Goal: Information Seeking & Learning: Learn about a topic

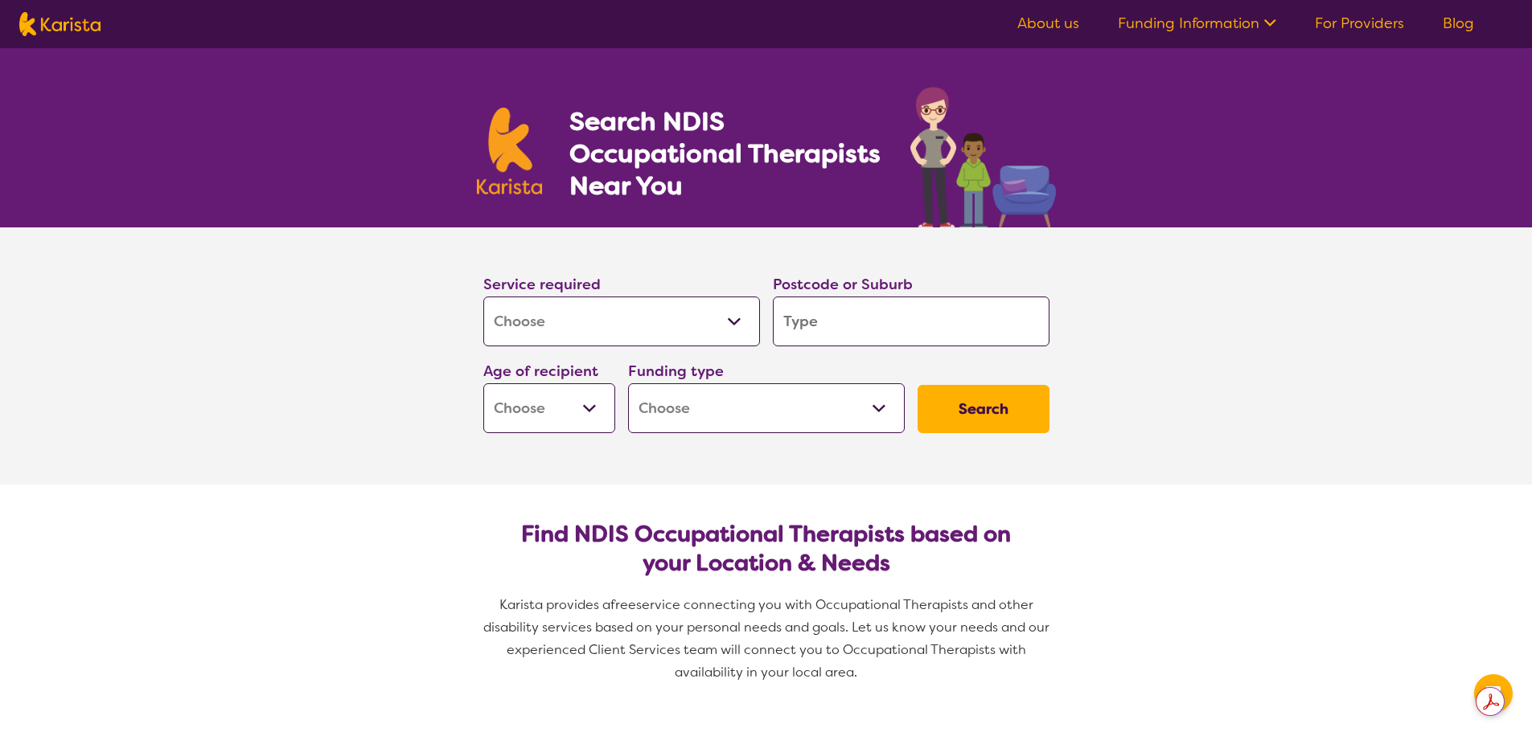
select select "[MEDICAL_DATA]"
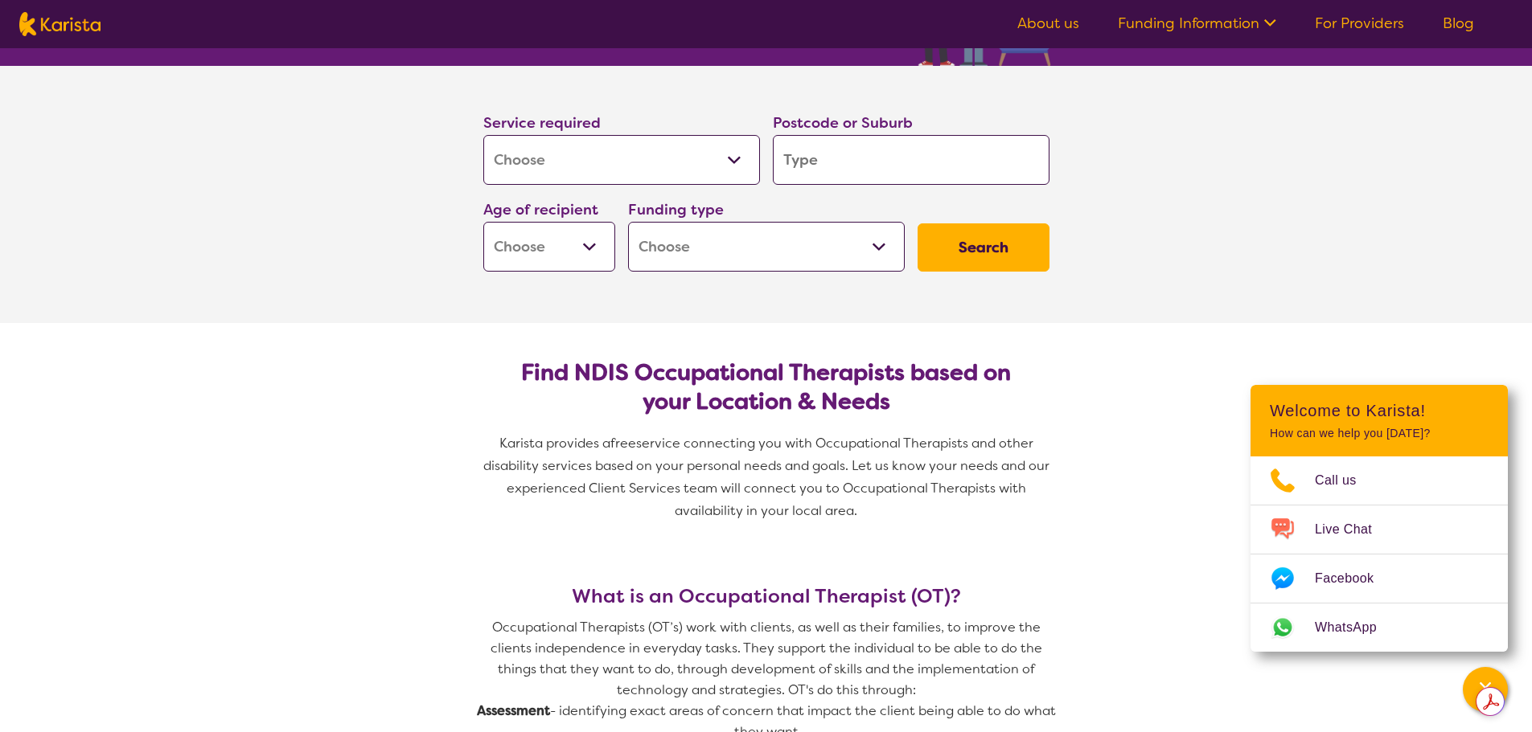
scroll to position [161, 0]
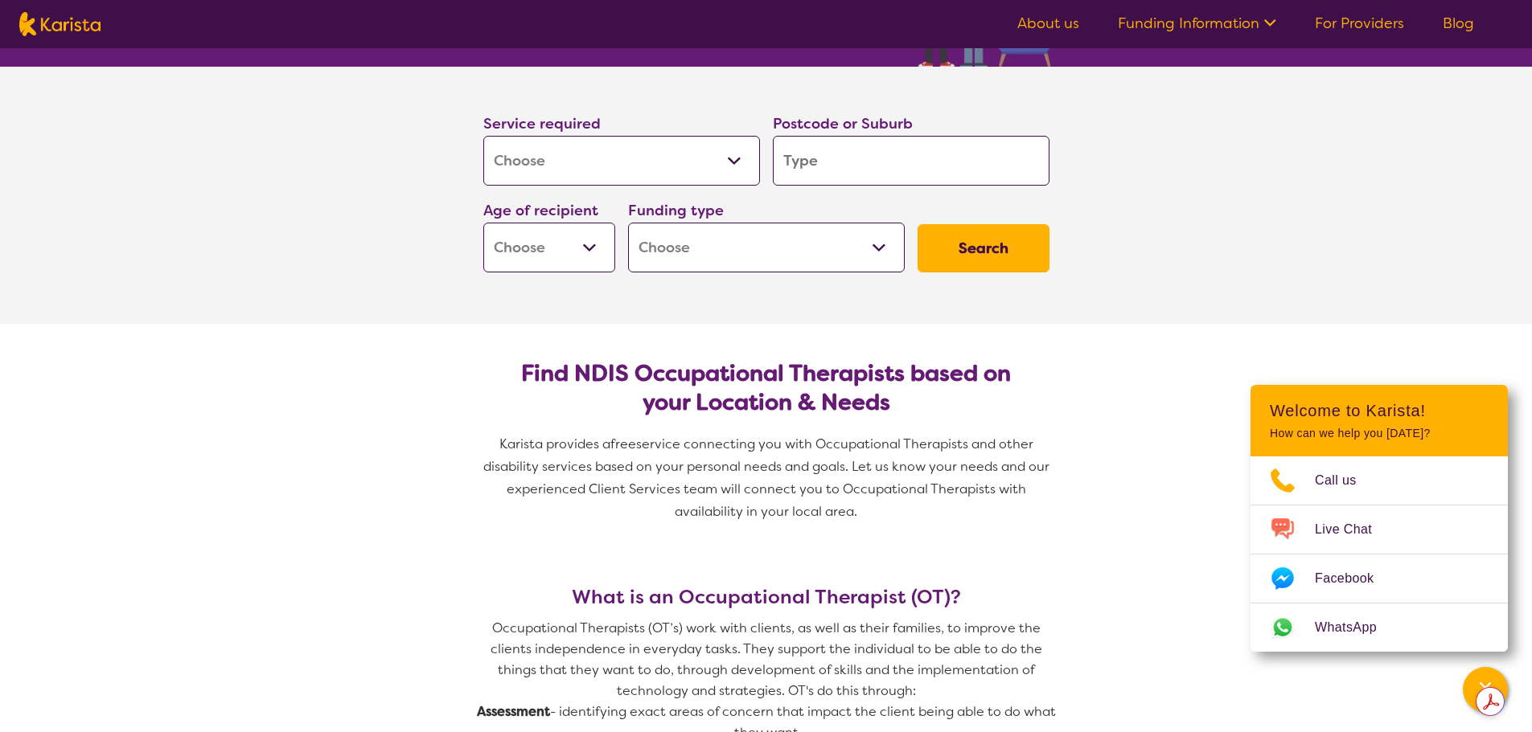
click at [817, 154] on input "search" at bounding box center [911, 161] width 277 height 50
type input "c"
type input "co"
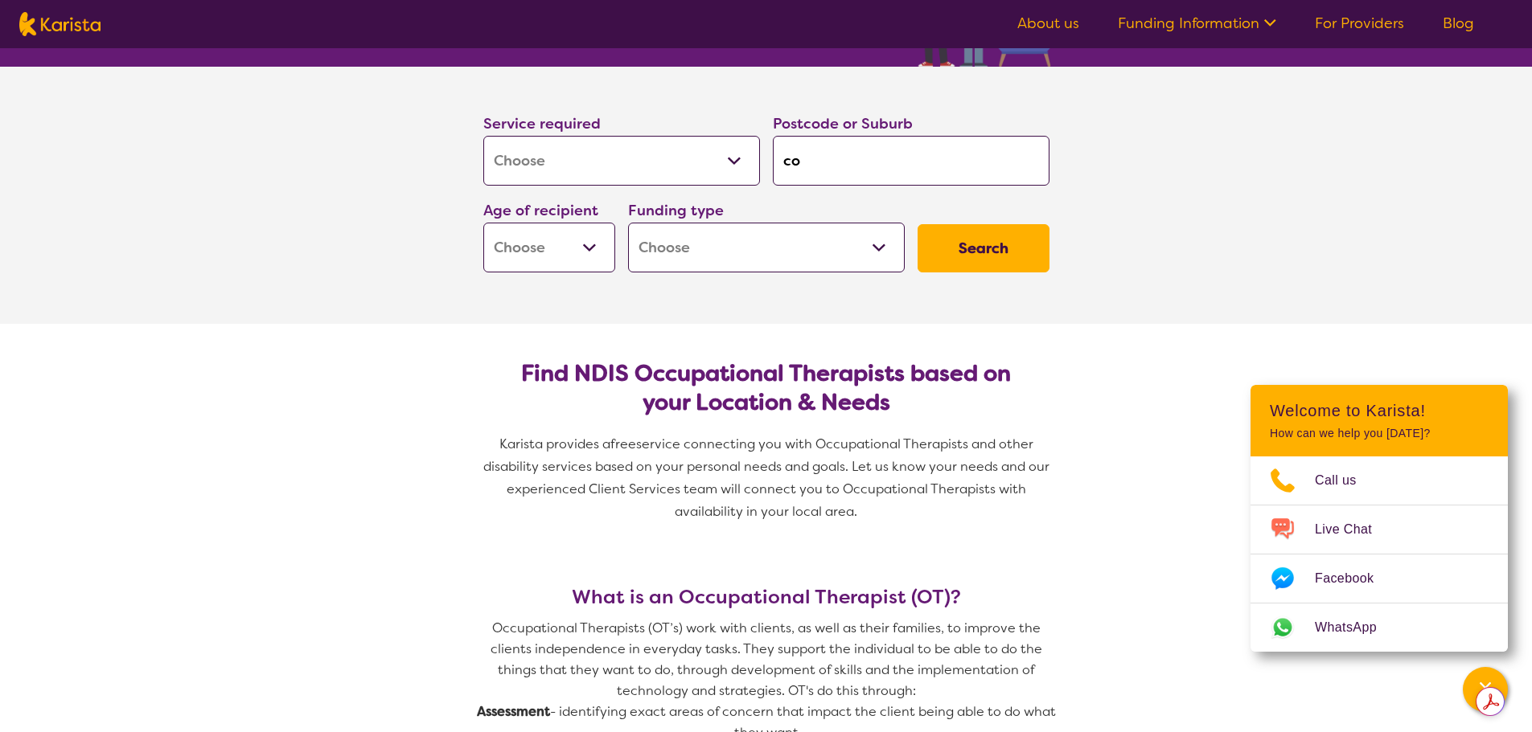
type input "coo"
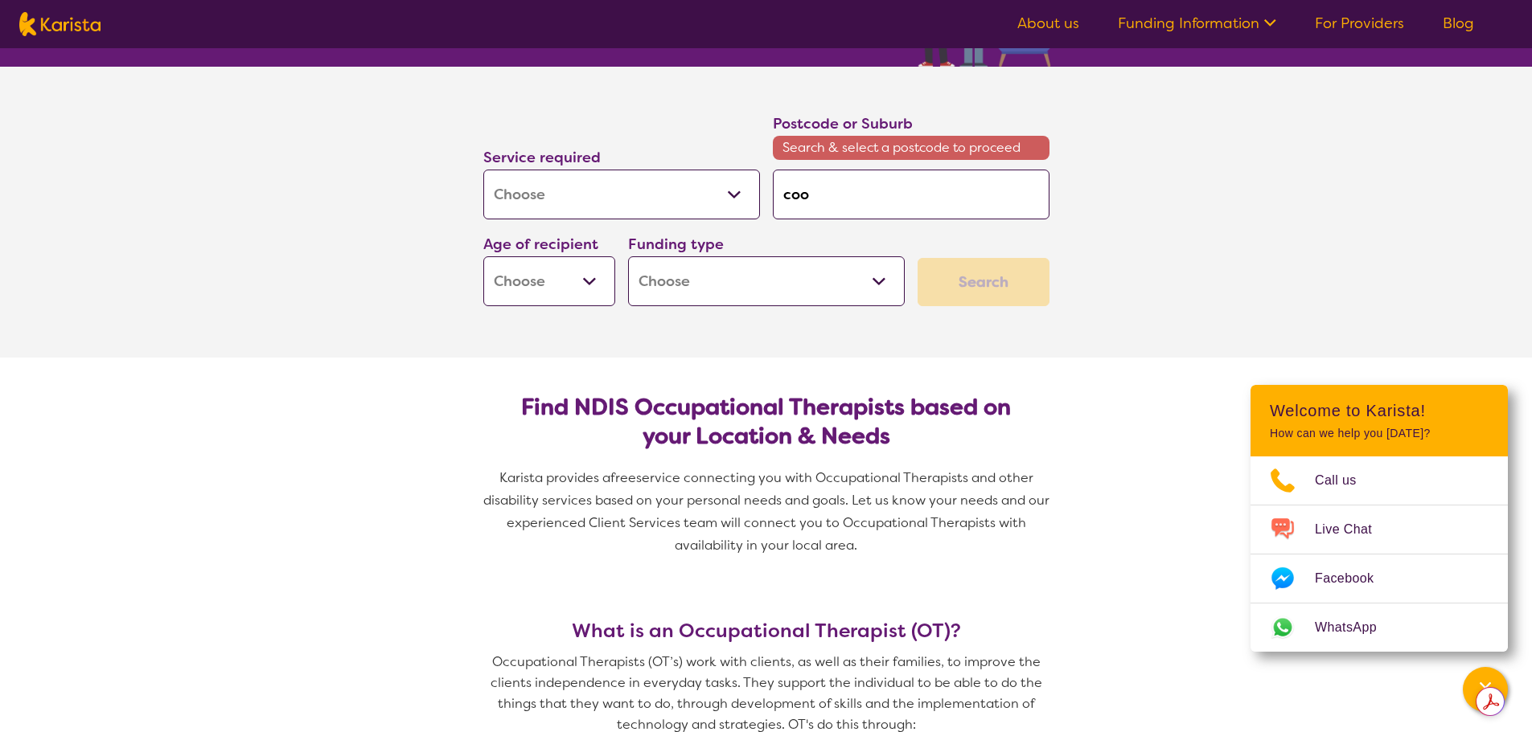
type input "coor"
type input "coora"
type input "cooran"
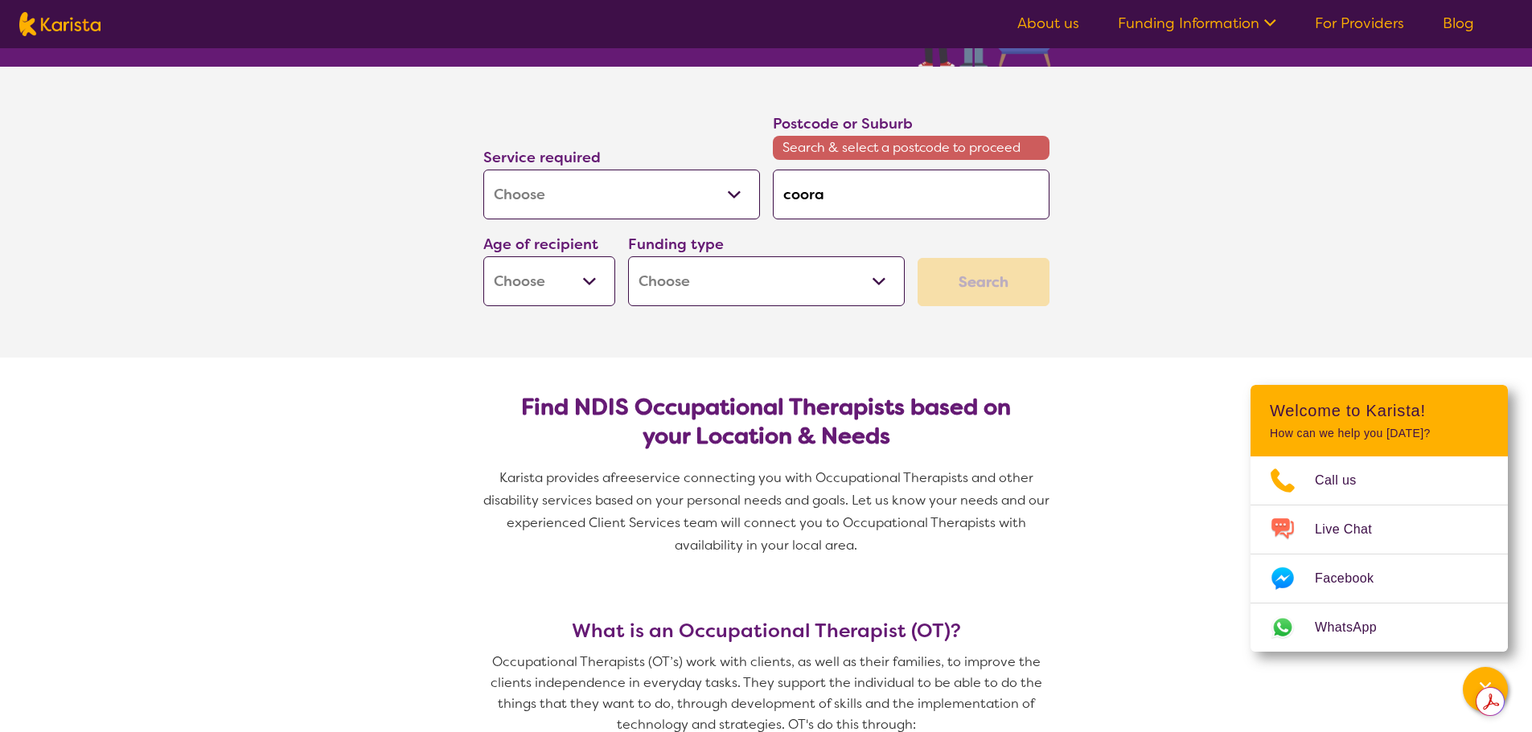
type input "cooran"
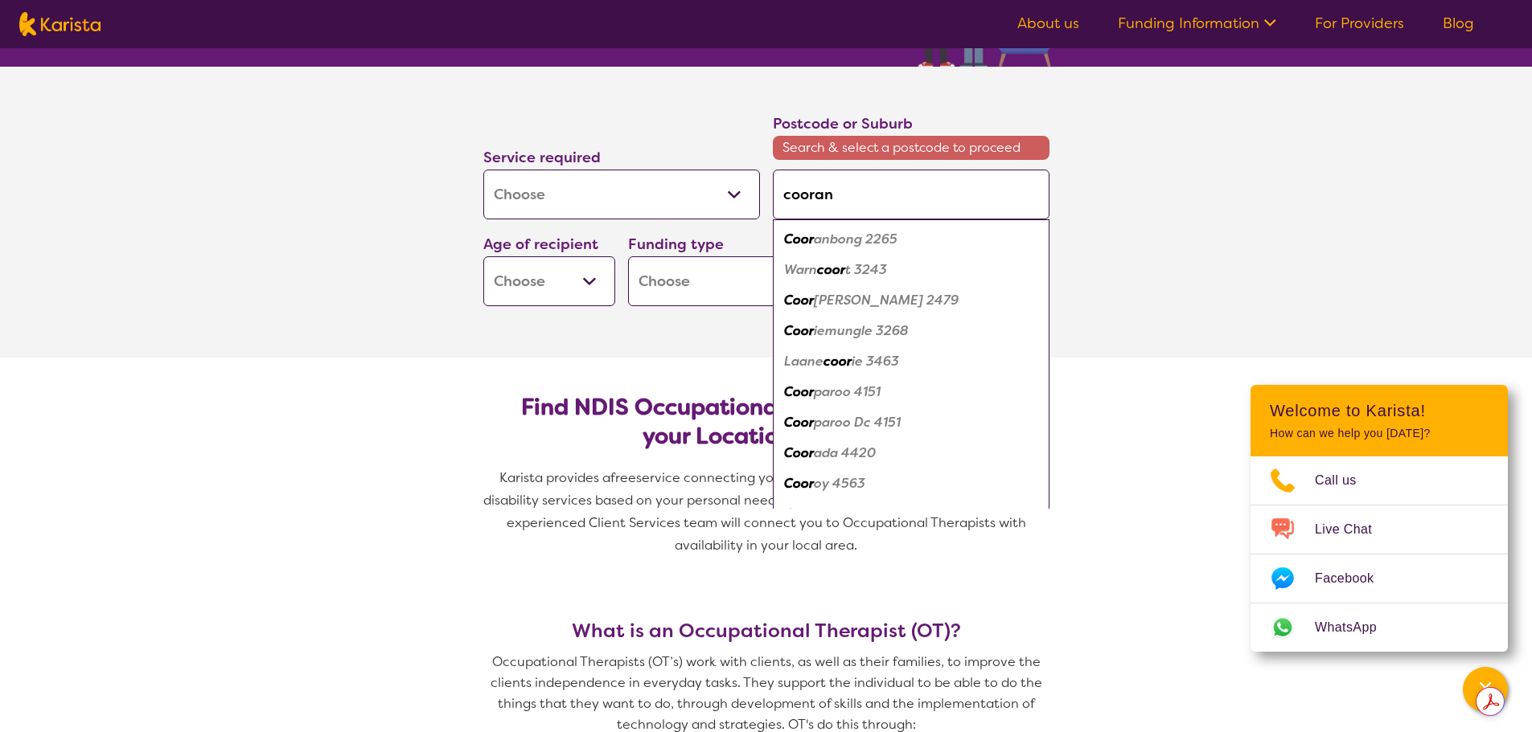
type input "cooranb"
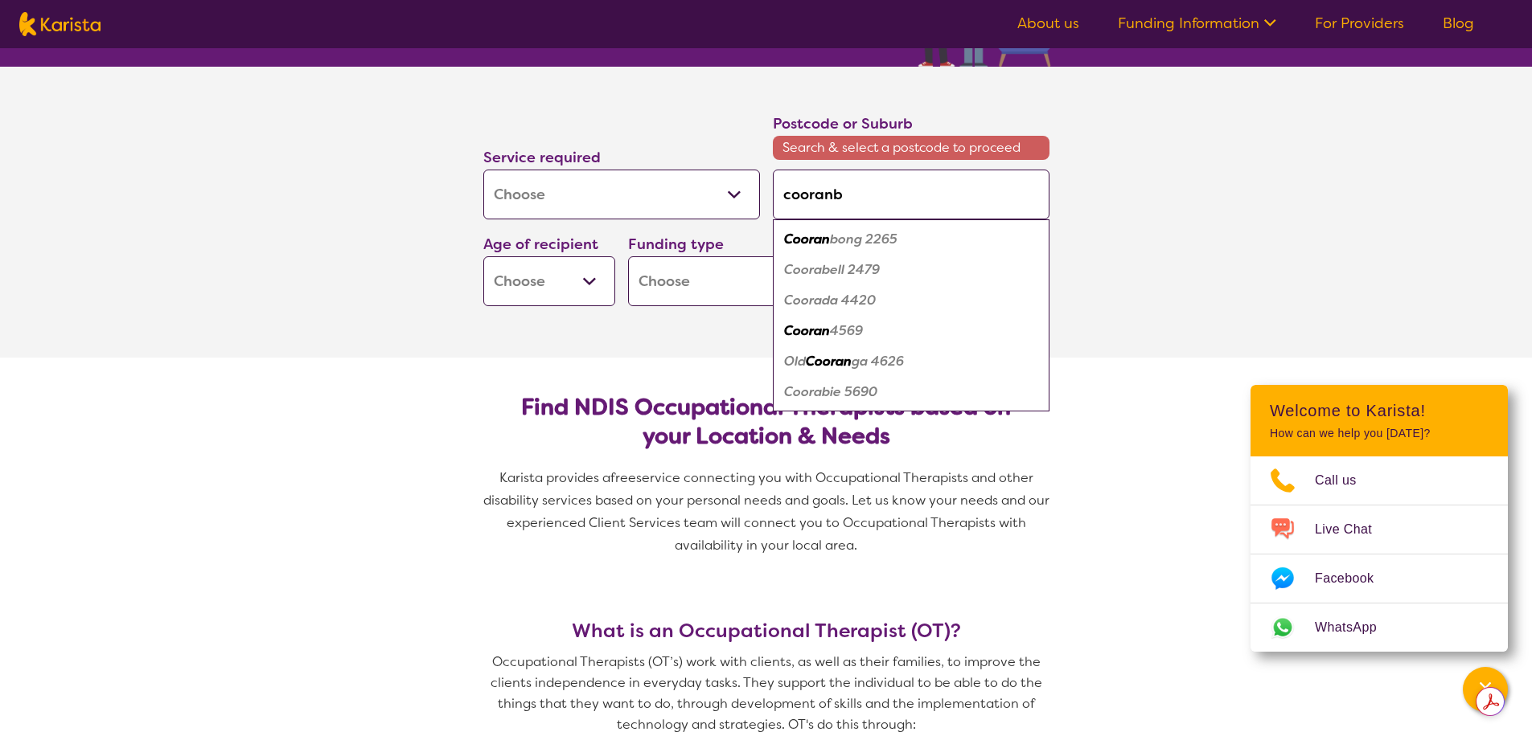
type input "cooranbo"
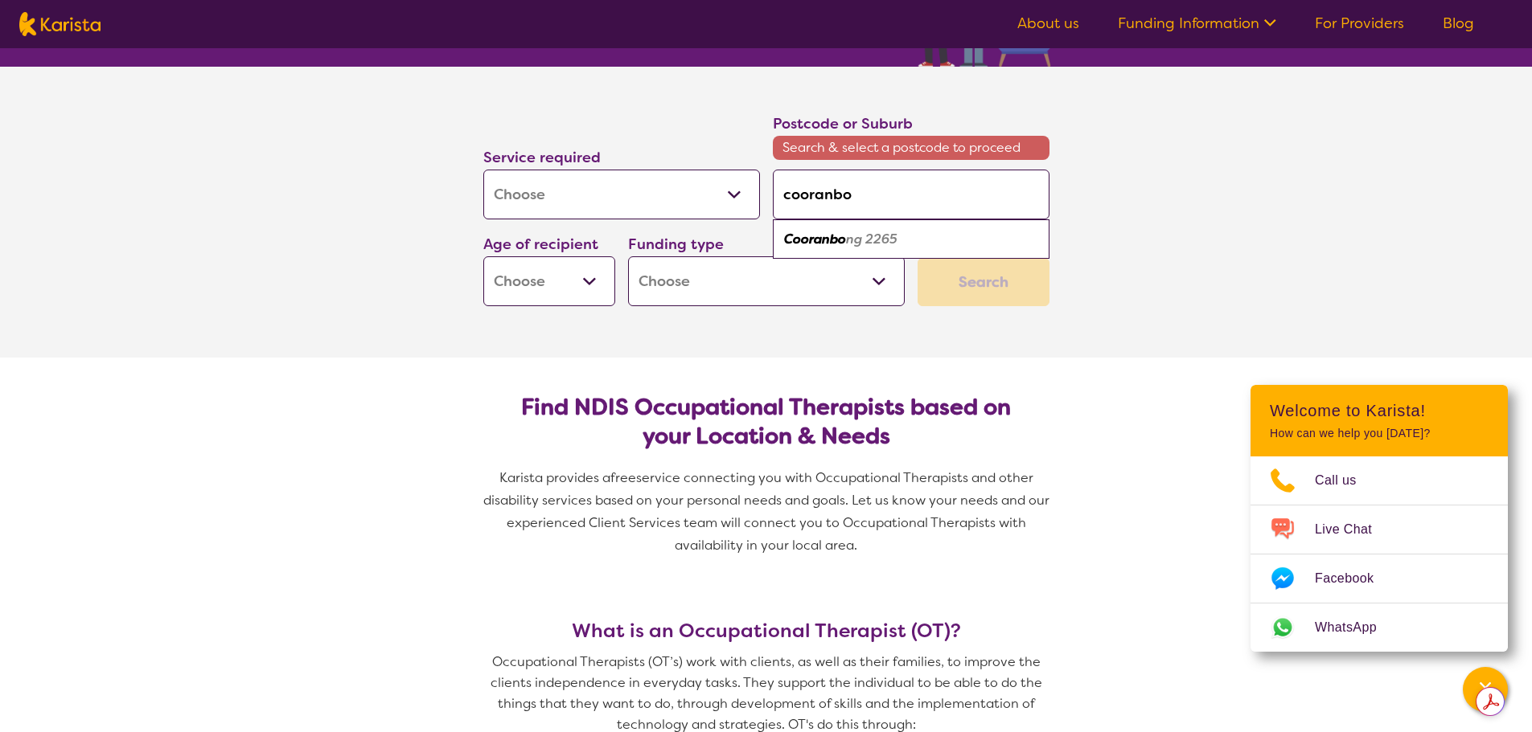
click at [841, 235] on em "Cooranbo" at bounding box center [815, 239] width 62 height 17
type input "2265"
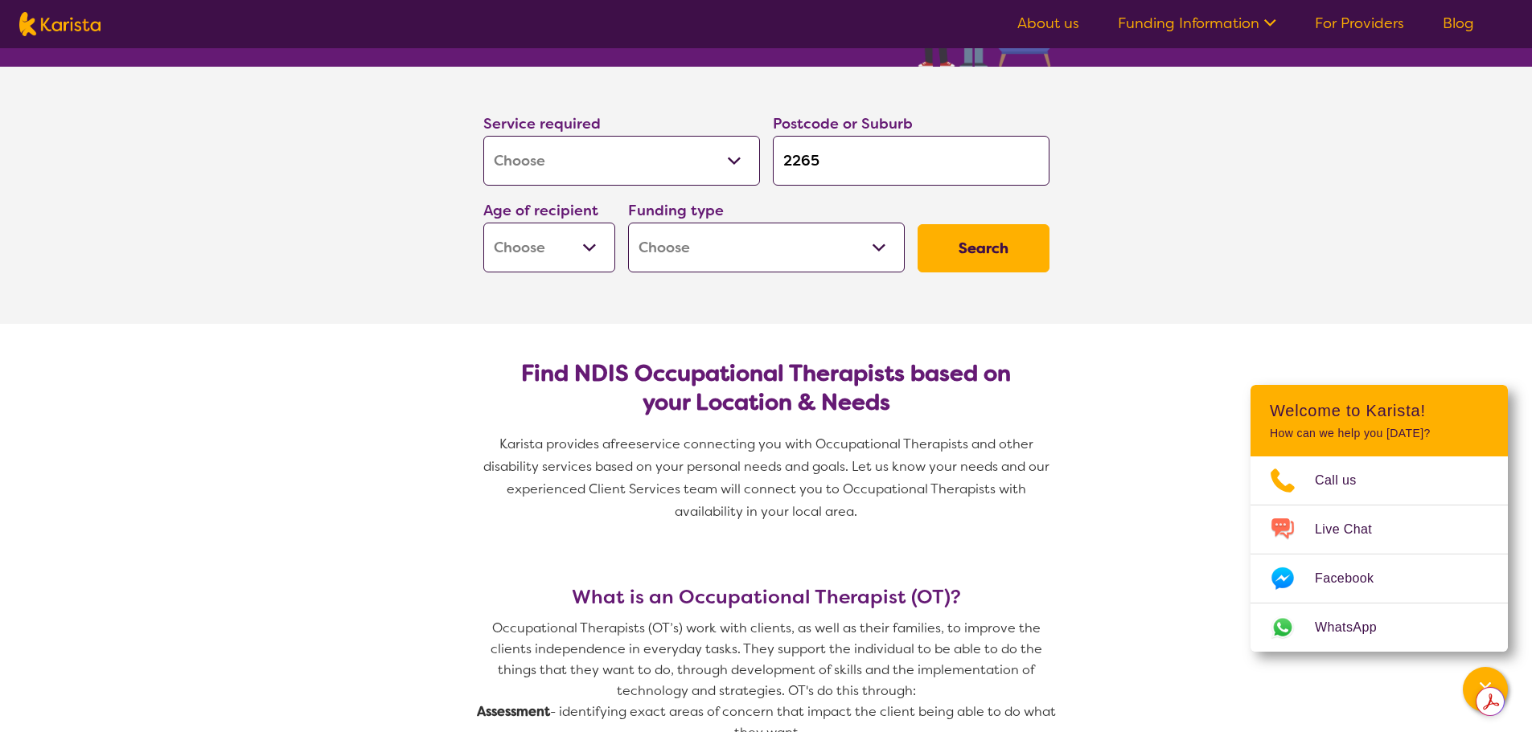
click at [587, 259] on select "Early Childhood - 0 to 9 Child - 10 to 11 Adolescent - 12 to 17 Adult - 18 to 6…" at bounding box center [549, 248] width 132 height 50
click at [551, 232] on select "Early Childhood - 0 to 9 Child - 10 to 11 Adolescent - 12 to 17 Adult - 18 to 6…" at bounding box center [549, 248] width 132 height 50
select select "EC"
click at [483, 223] on select "Early Childhood - 0 to 9 Child - 10 to 11 Adolescent - 12 to 17 Adult - 18 to 6…" at bounding box center [549, 248] width 132 height 50
select select "EC"
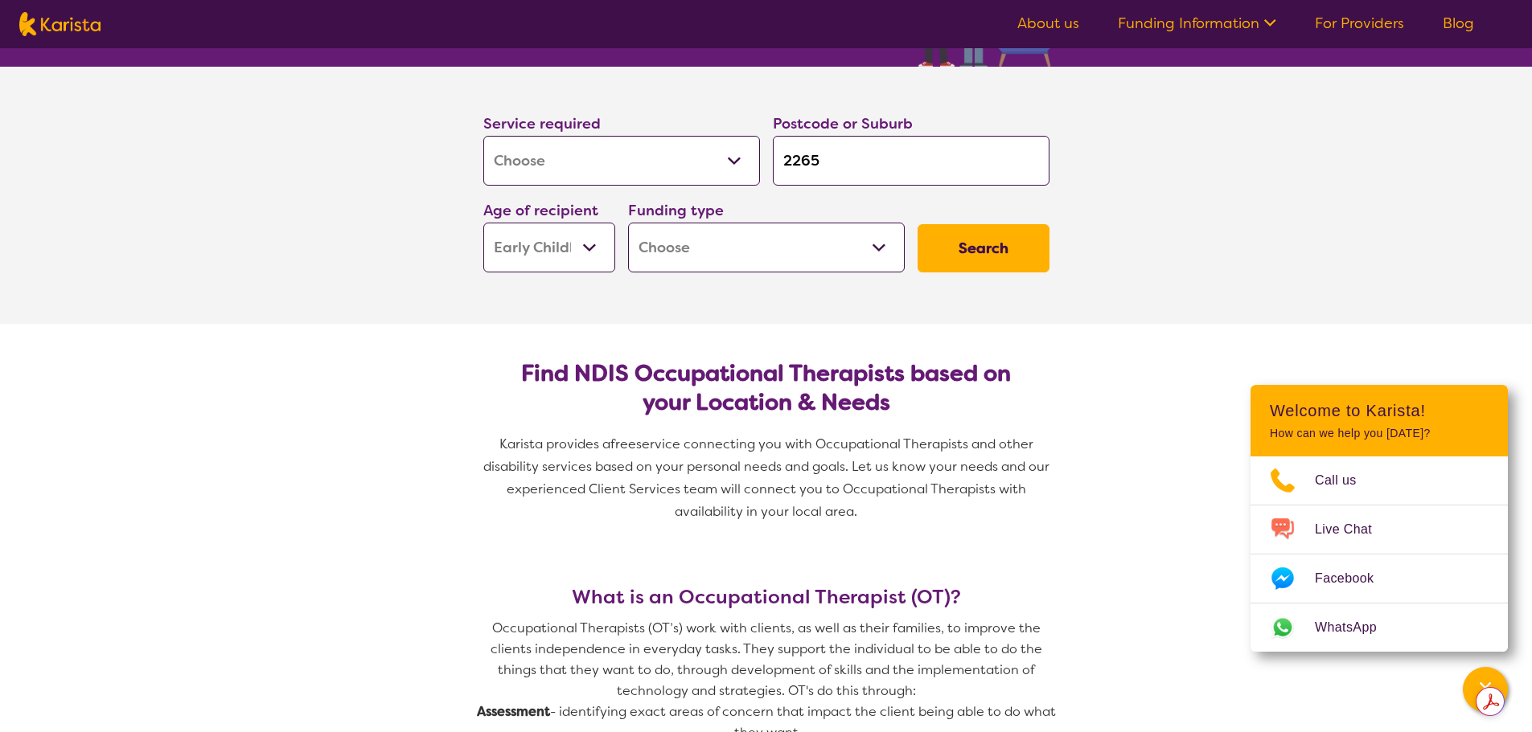
drag, startPoint x: 843, startPoint y: 235, endPoint x: 835, endPoint y: 251, distance: 18.0
click at [843, 235] on select "Home Care Package (HCP) National Disability Insurance Scheme (NDIS) I don't know" at bounding box center [766, 248] width 277 height 50
select select "NDIS"
click at [628, 223] on select "Home Care Package (HCP) National Disability Insurance Scheme (NDIS) I don't know" at bounding box center [766, 248] width 277 height 50
select select "NDIS"
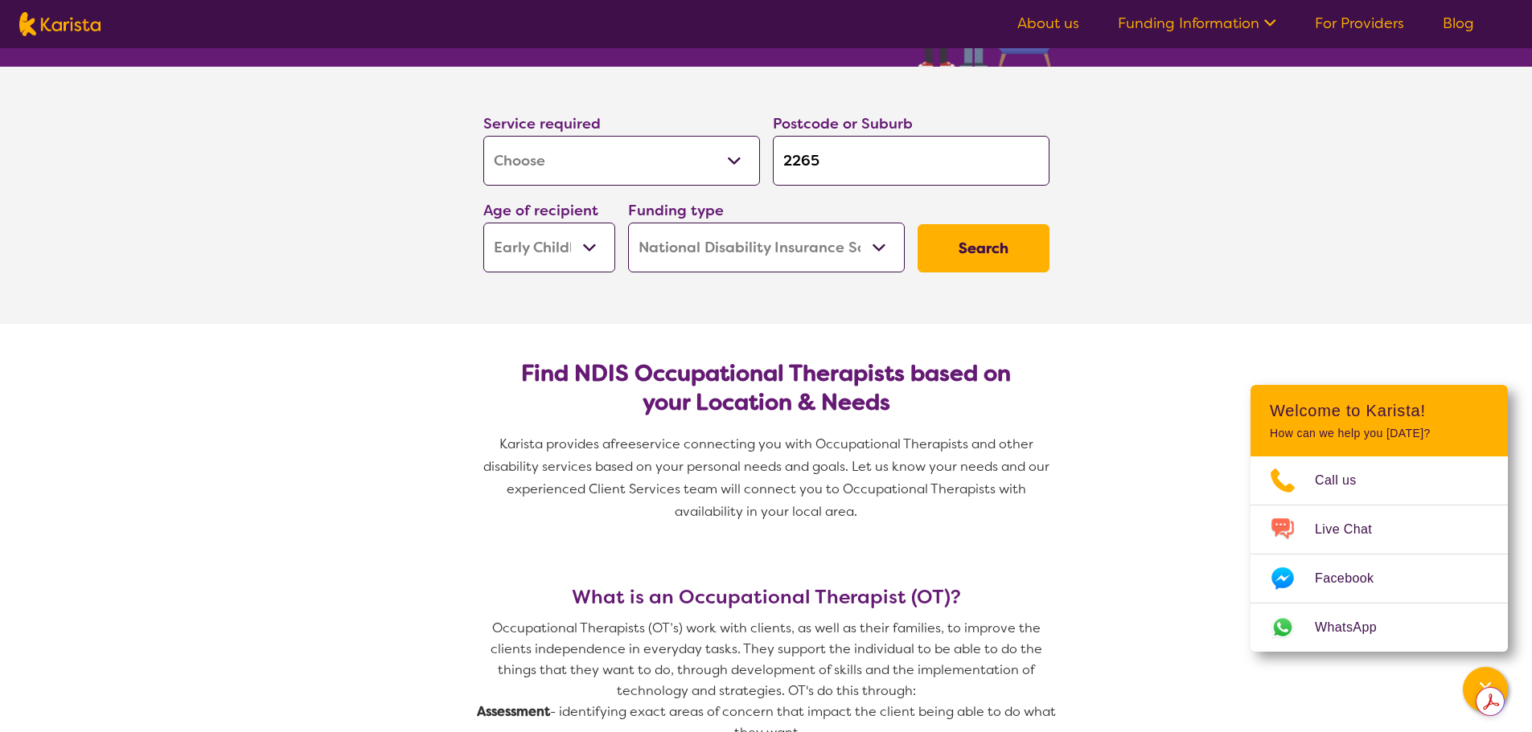
click at [946, 239] on button "Search" at bounding box center [983, 248] width 132 height 48
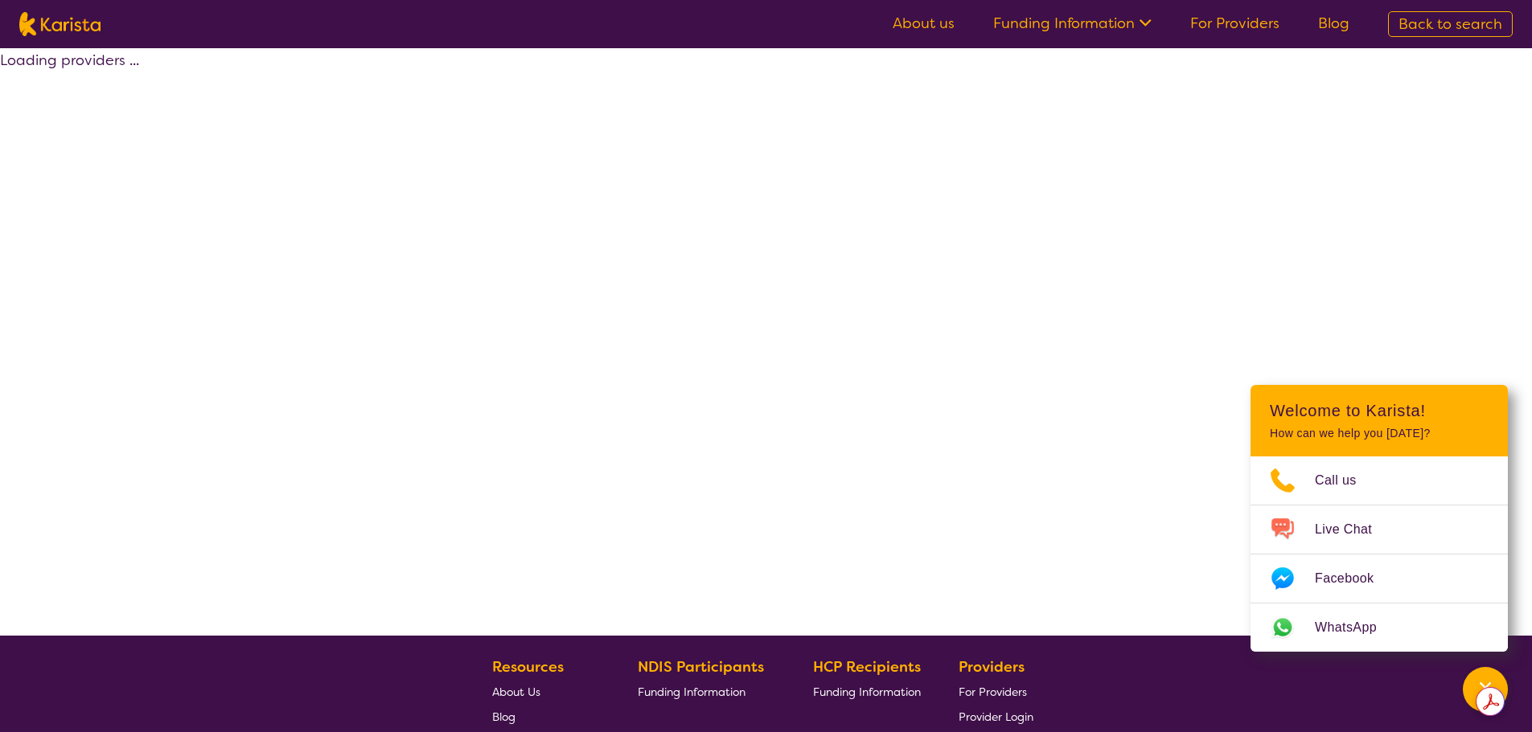
select select "by_score"
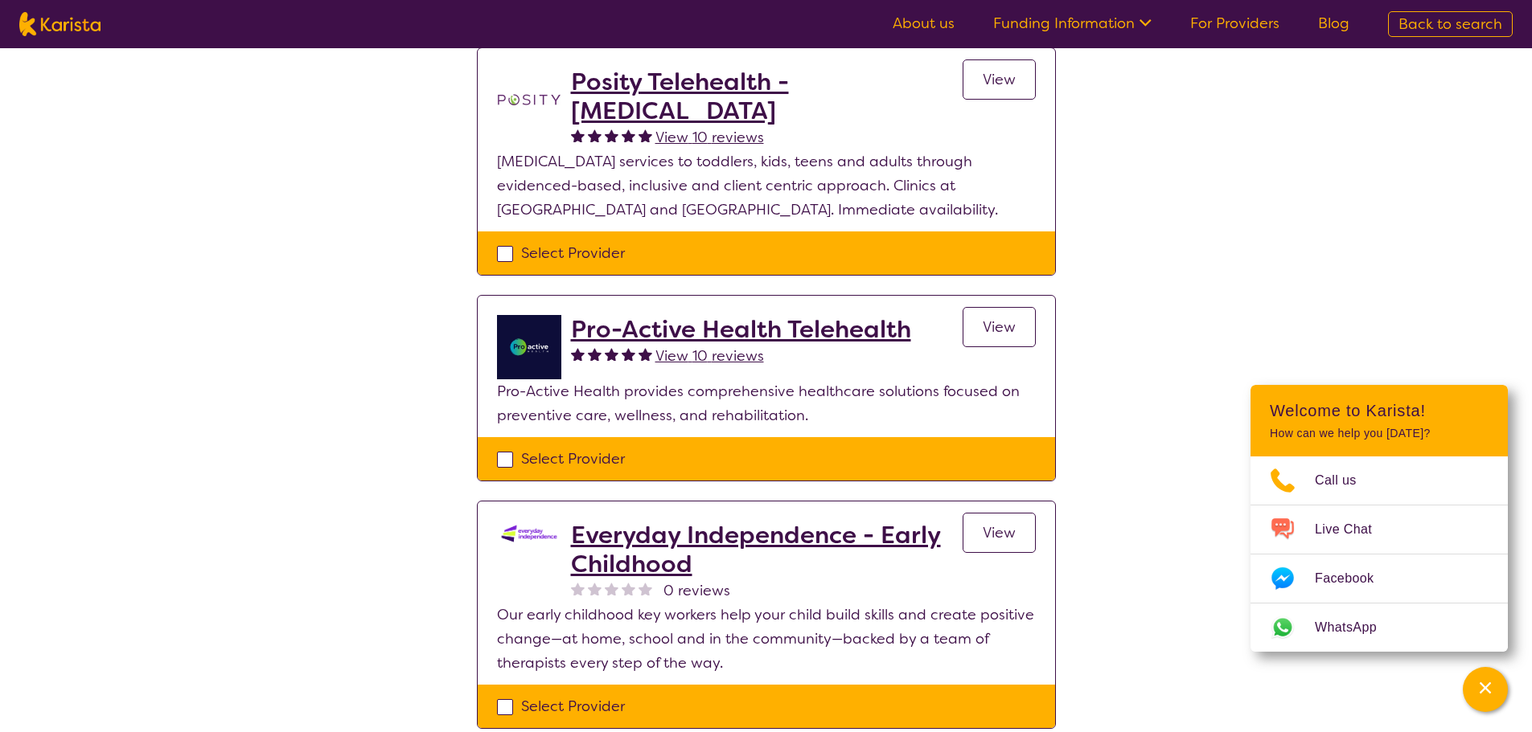
scroll to position [402, 0]
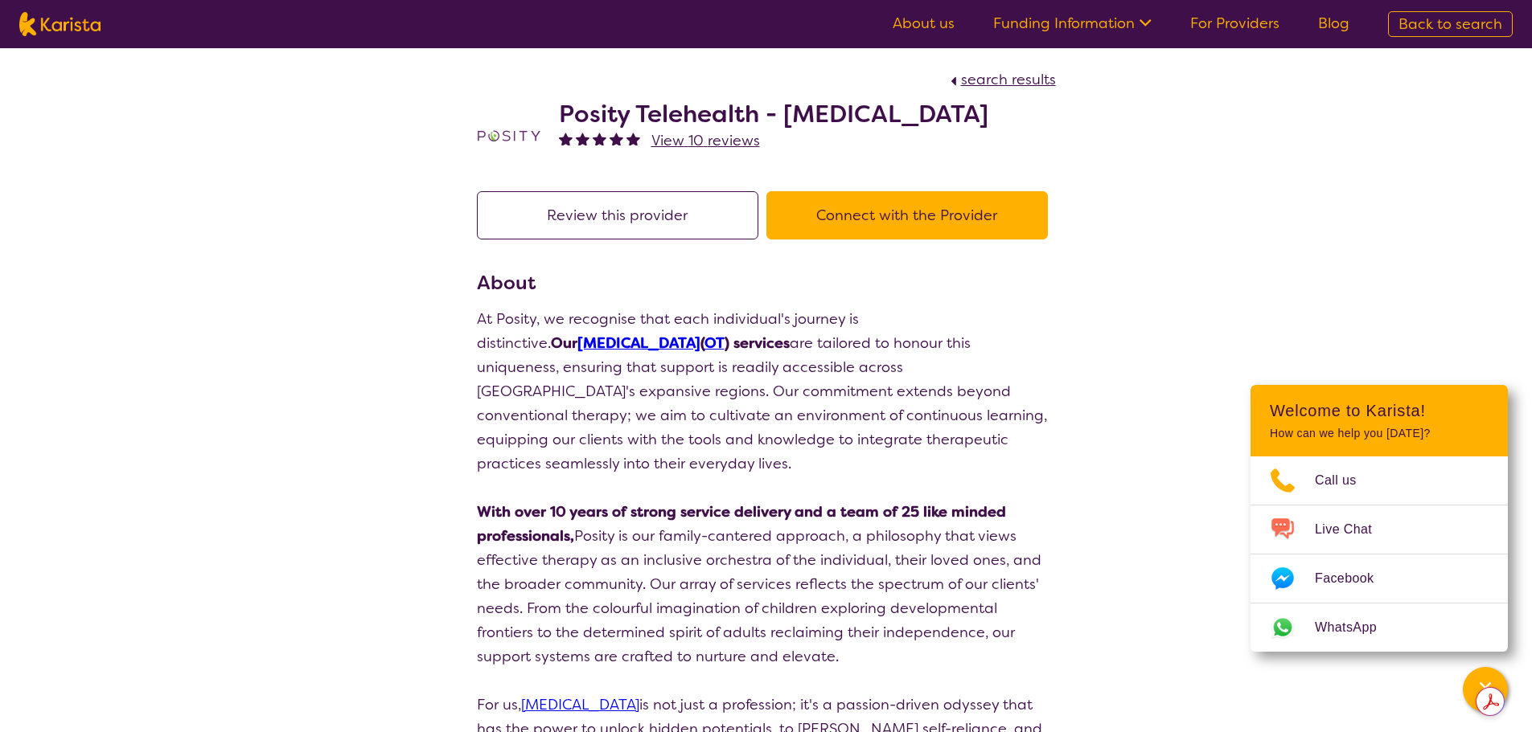
drag, startPoint x: 590, startPoint y: 113, endPoint x: 634, endPoint y: 121, distance: 44.0
click at [590, 113] on h2 "Posity Telehealth - [MEDICAL_DATA]" at bounding box center [773, 114] width 429 height 29
click at [819, 223] on button "Connect with the Provider" at bounding box center [906, 215] width 281 height 48
click at [561, 112] on h2 "Posity Telehealth - [MEDICAL_DATA]" at bounding box center [773, 114] width 429 height 29
drag, startPoint x: 561, startPoint y: 112, endPoint x: 1077, endPoint y: 125, distance: 515.6
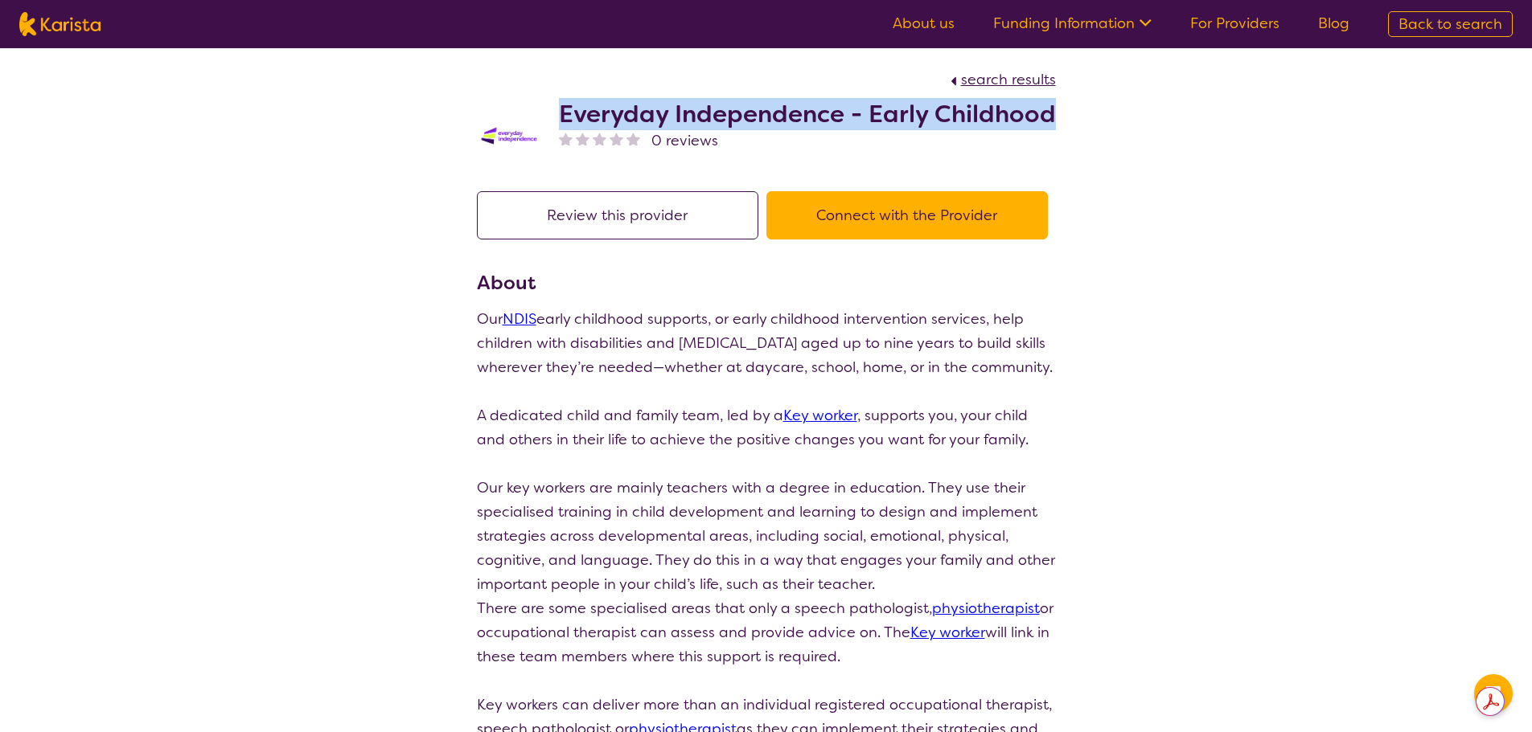
drag, startPoint x: 557, startPoint y: 110, endPoint x: 929, endPoint y: 104, distance: 371.5
click at [1131, 117] on div "search results Everyday Independence - Early Childhood 0 reviews Review this pr…" at bounding box center [766, 558] width 1532 height 1020
